Goal: Task Accomplishment & Management: Use online tool/utility

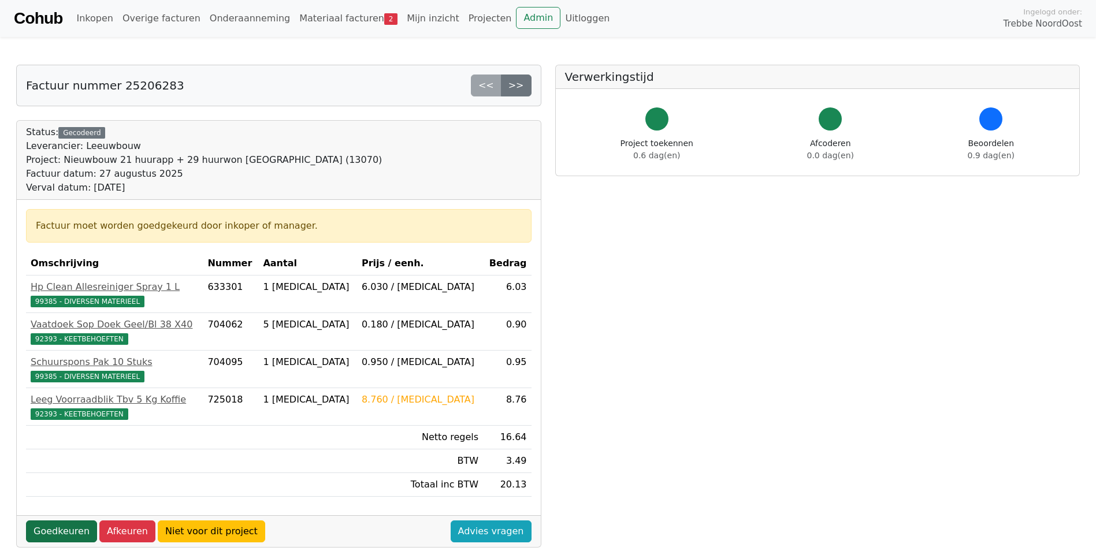
click at [60, 530] on link "Goedkeuren" at bounding box center [61, 532] width 71 height 22
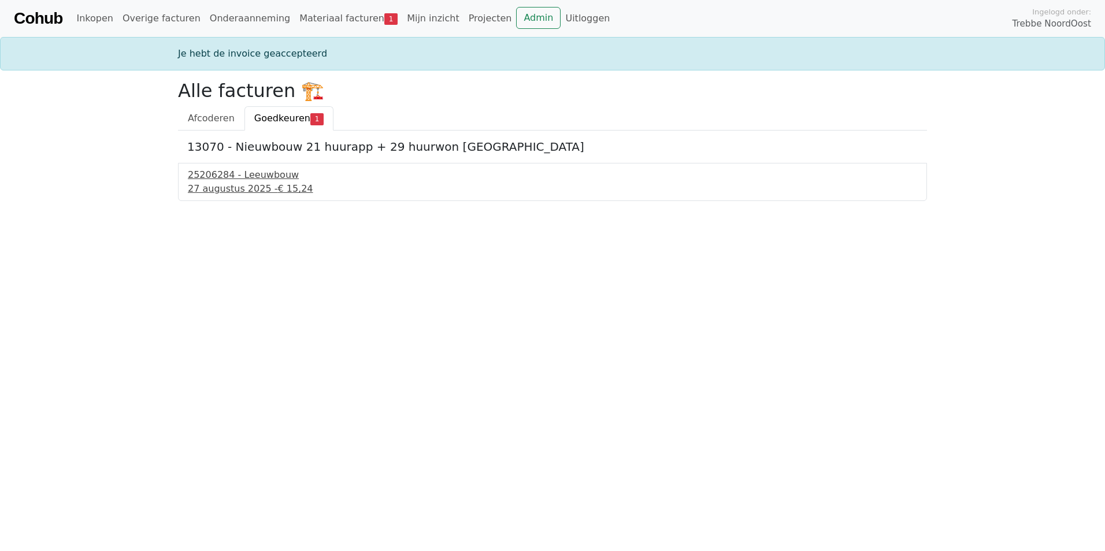
click at [239, 176] on div "25206284 - Leeuwbouw" at bounding box center [552, 175] width 729 height 14
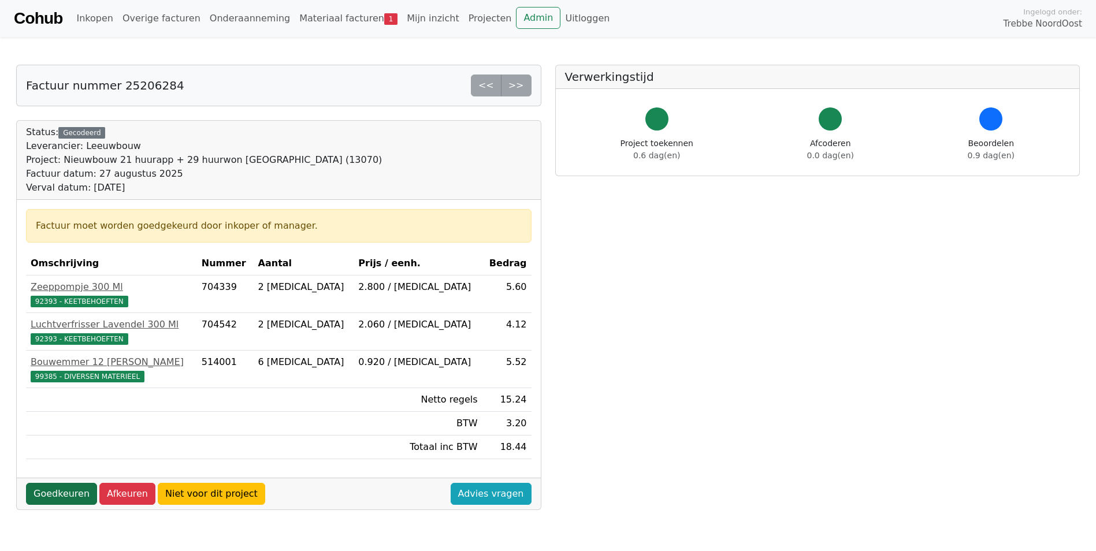
click at [64, 491] on link "Goedkeuren" at bounding box center [61, 494] width 71 height 22
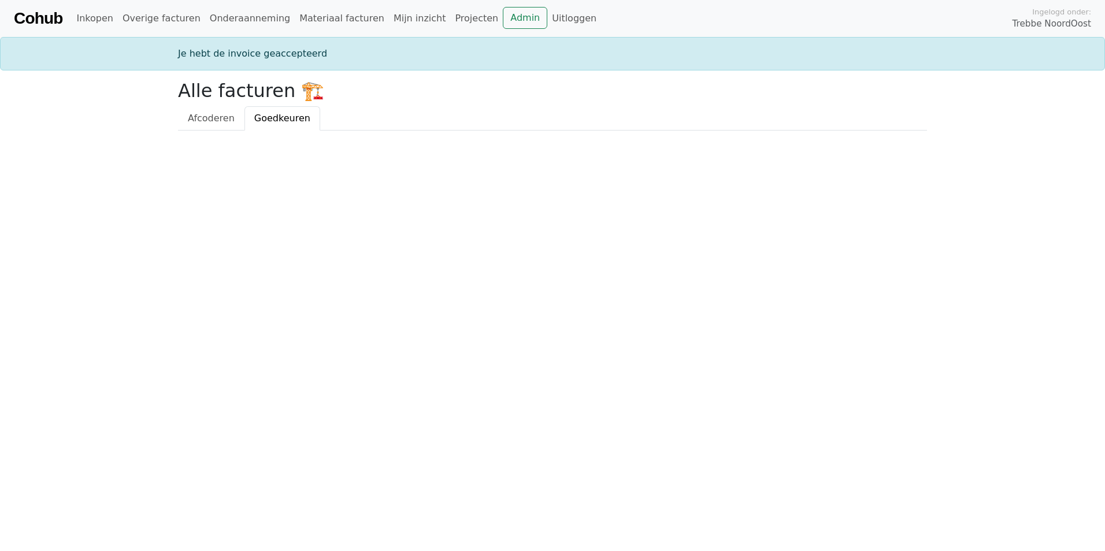
click at [351, 131] on html "Cohub Inkopen Overige facturen Onderaanneming Materiaal facturen Mijn inzicht P…" at bounding box center [552, 65] width 1105 height 131
